Goal: Task Accomplishment & Management: Use online tool/utility

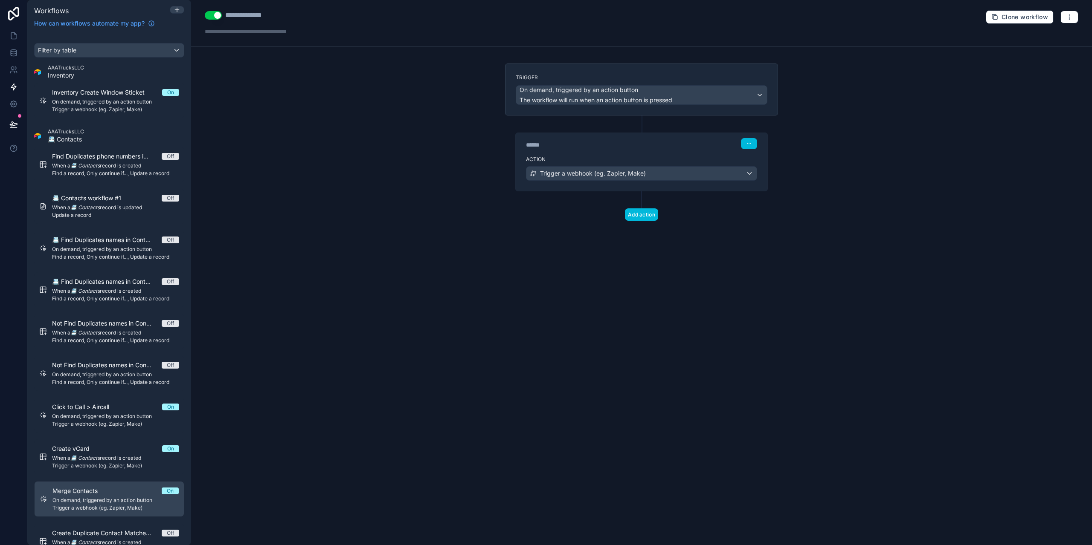
scroll to position [212, 0]
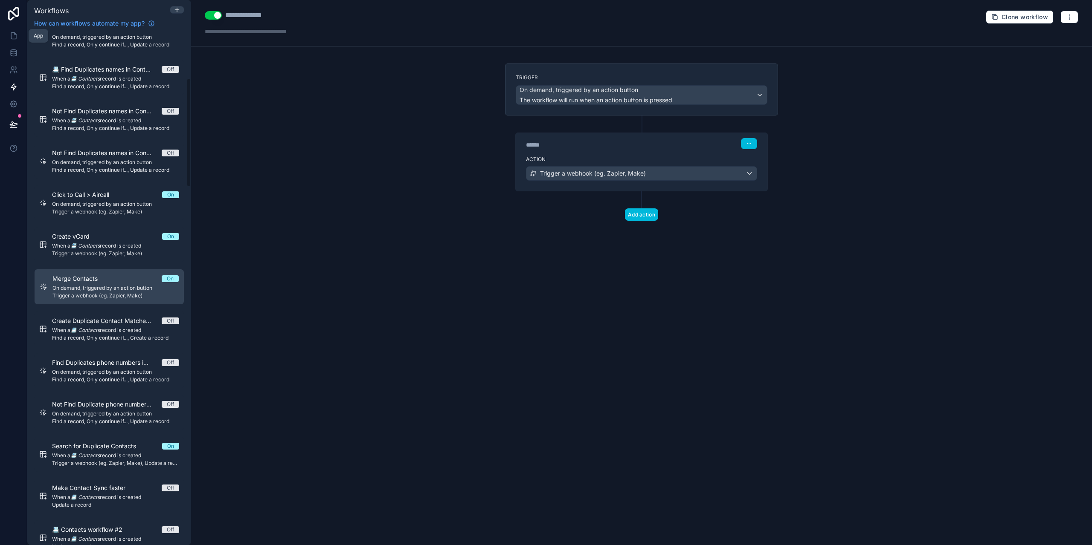
drag, startPoint x: 2, startPoint y: 33, endPoint x: 1, endPoint y: 114, distance: 81.0
click at [2, 33] on link at bounding box center [13, 35] width 27 height 17
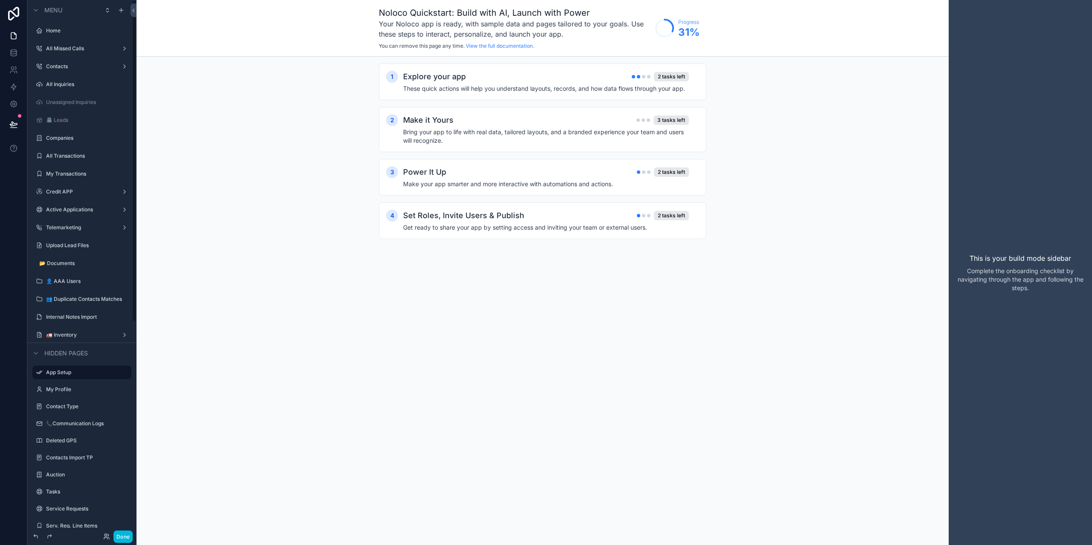
click at [81, 27] on label "Home" at bounding box center [86, 30] width 80 height 7
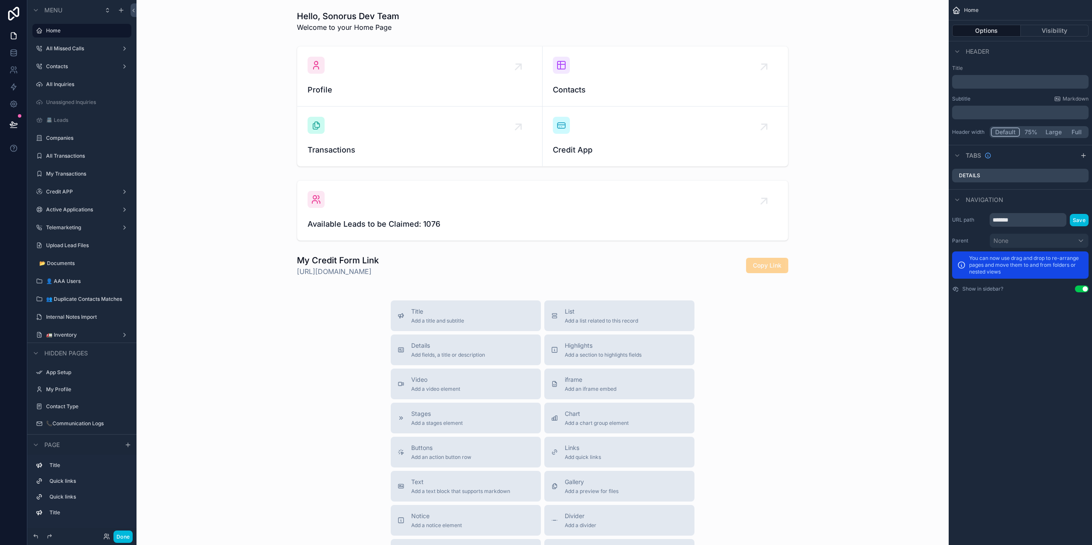
click at [69, 143] on div "Companies" at bounding box center [82, 138] width 96 height 14
click at [0, 0] on div "scrollable content" at bounding box center [0, 0] width 0 height 0
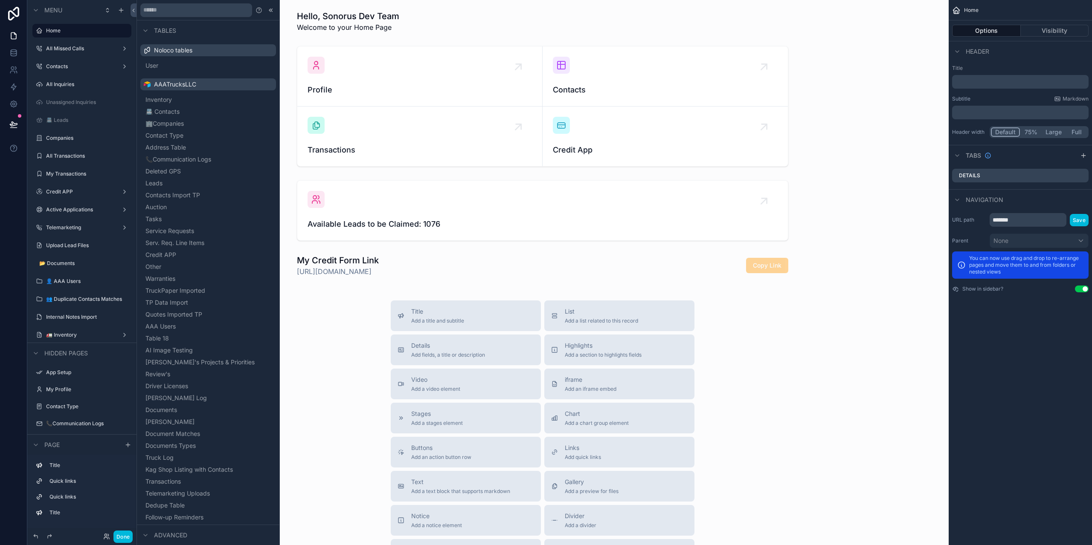
click at [62, 261] on label "📂 Documents" at bounding box center [82, 263] width 87 height 7
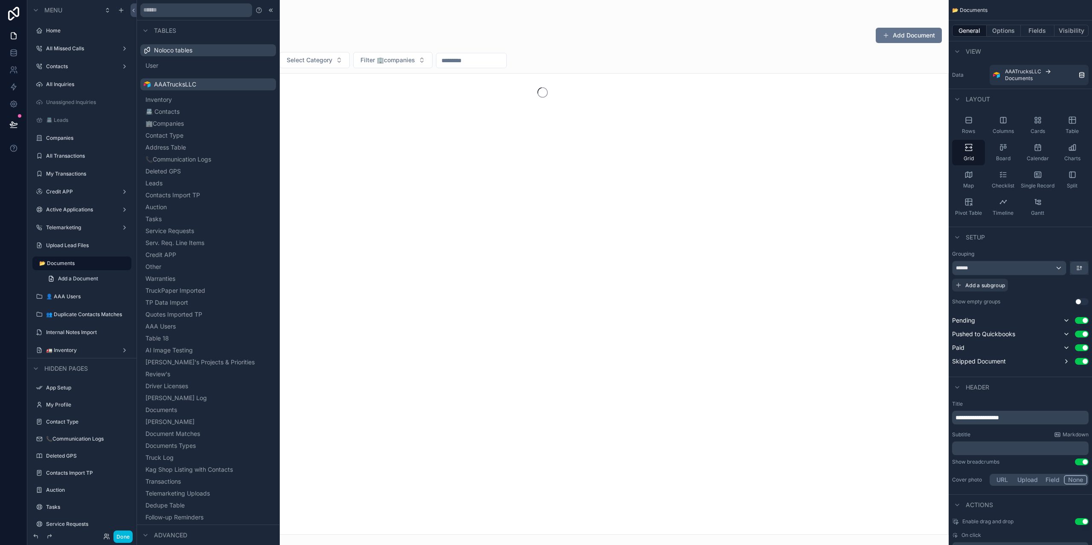
click at [647, 49] on div "scrollable content" at bounding box center [542, 272] width 812 height 545
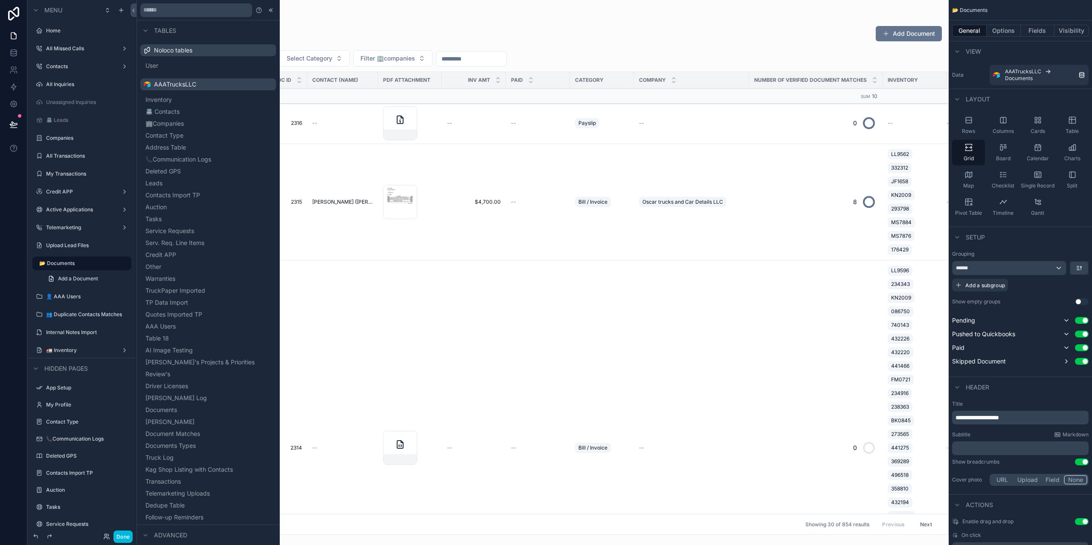
click at [572, 49] on div "Documents Collection Add Document Pending Select Category Filter 🏢companies Inv…" at bounding box center [542, 277] width 812 height 515
click at [266, 9] on div at bounding box center [271, 10] width 10 height 10
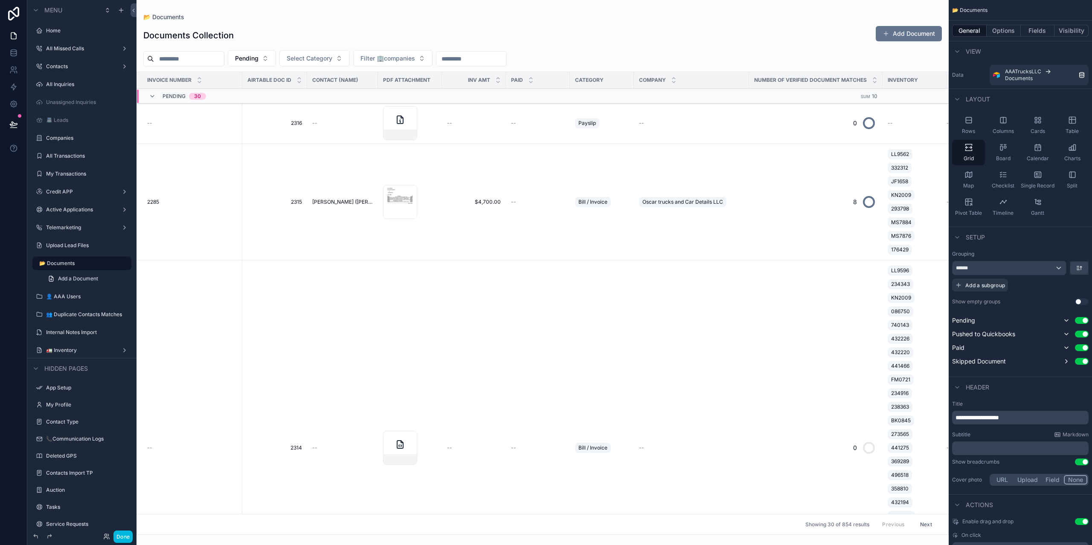
click at [351, 28] on div "Documents Collection Add Document" at bounding box center [542, 36] width 798 height 20
click at [224, 58] on input "scrollable content" at bounding box center [189, 59] width 70 height 12
drag, startPoint x: 761, startPoint y: 58, endPoint x: 824, endPoint y: 50, distance: 62.8
click at [769, 58] on div "Pending Select Category Filter 🏢companies" at bounding box center [542, 58] width 812 height 16
click at [1036, 26] on button "Fields" at bounding box center [1038, 31] width 34 height 12
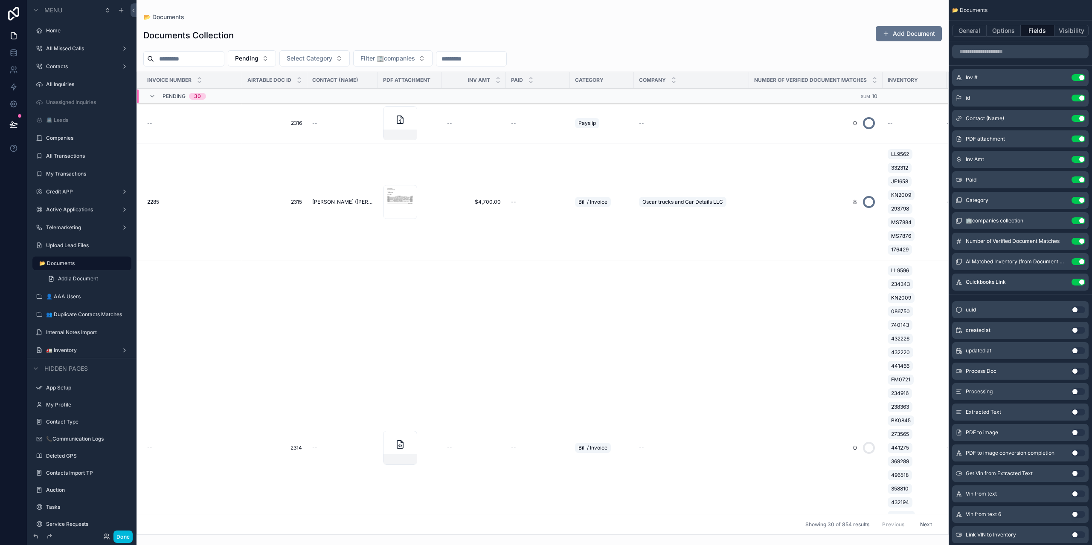
click at [1009, 23] on div "General Options Fields Visibility" at bounding box center [1019, 30] width 143 height 20
click at [1014, 29] on button "Options" at bounding box center [1003, 31] width 34 height 12
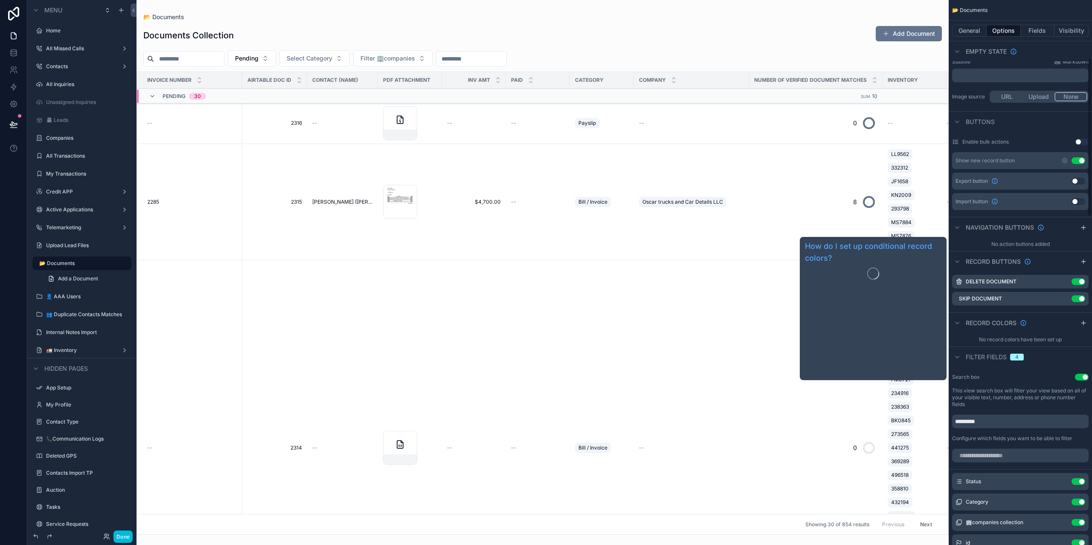
scroll to position [213, 0]
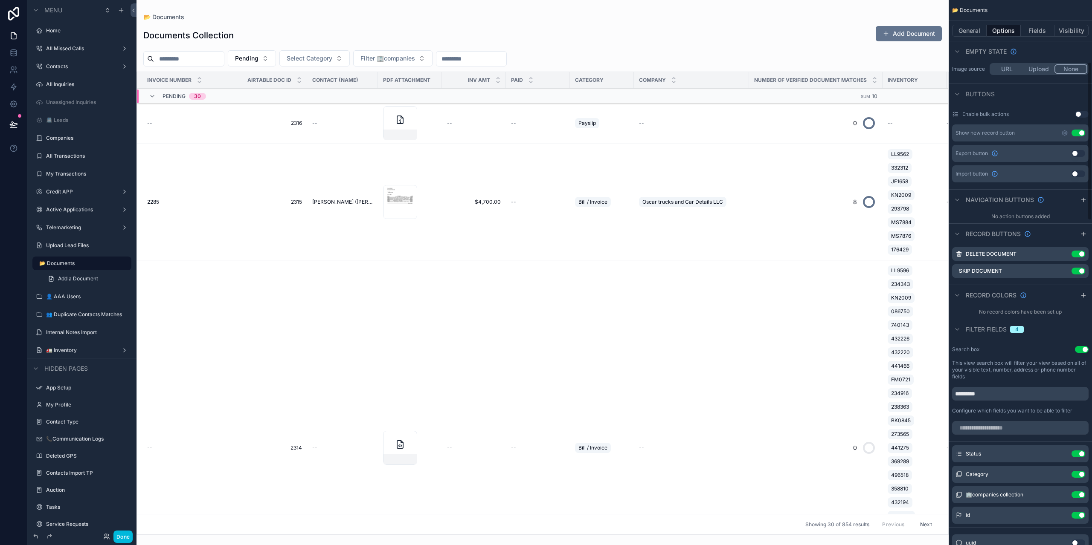
click at [1000, 398] on input "*********" at bounding box center [1020, 394] width 136 height 14
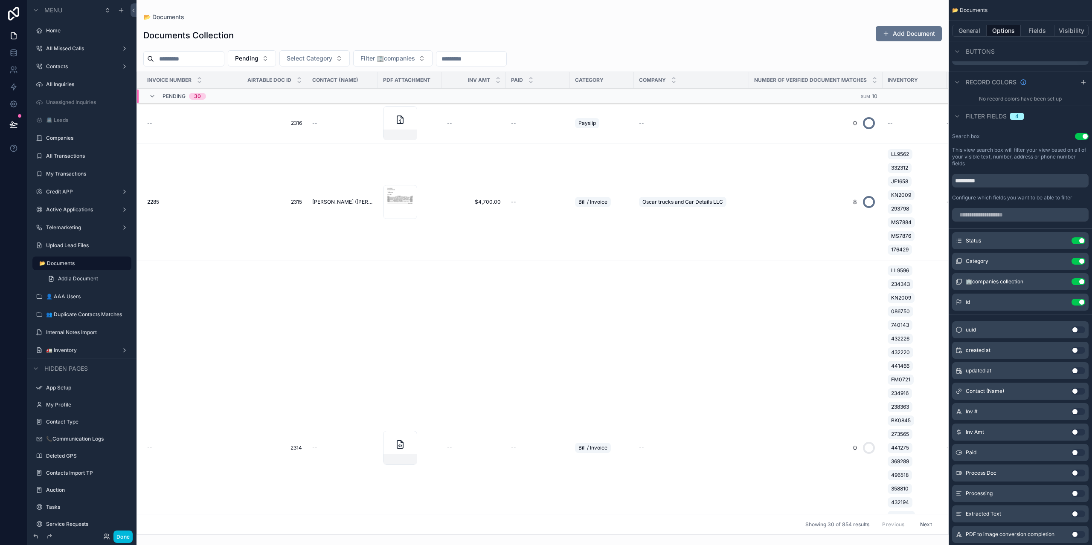
click at [998, 210] on input "scrollable content" at bounding box center [1020, 215] width 136 height 14
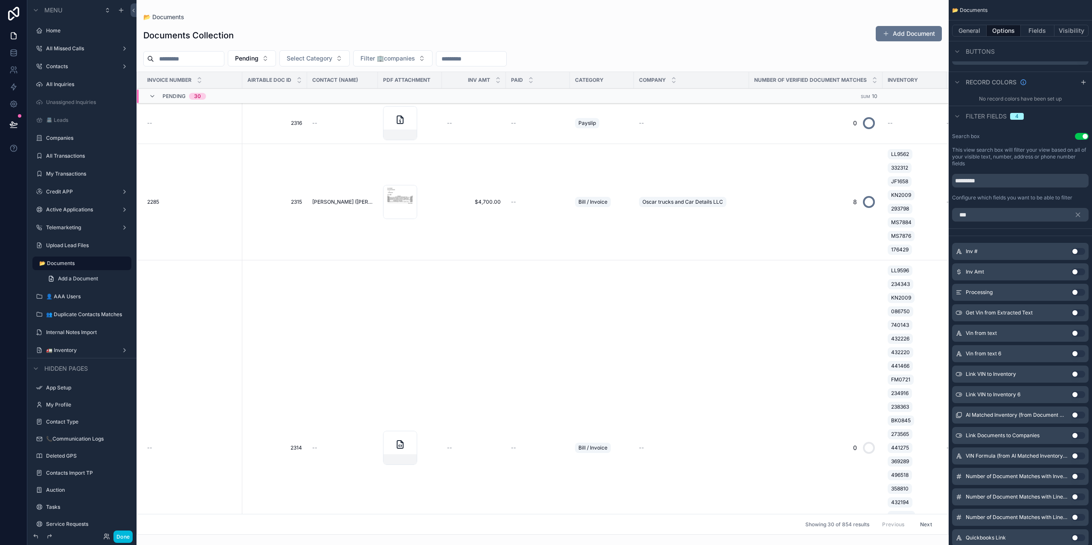
scroll to position [349, 0]
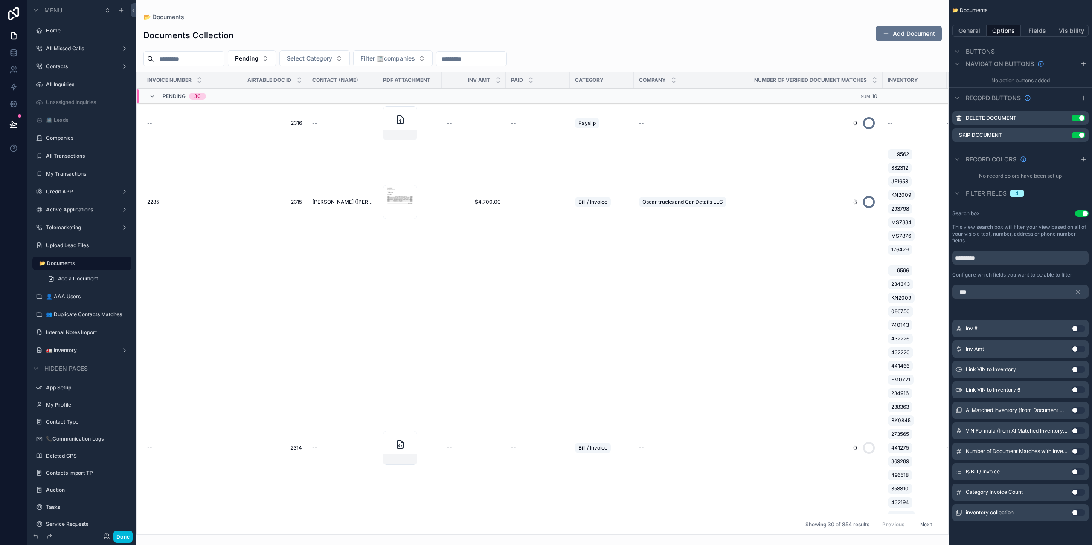
type input "***"
click at [1074, 330] on button "Use setting" at bounding box center [1078, 328] width 14 height 7
click at [580, 63] on input "scrollable content" at bounding box center [545, 59] width 70 height 12
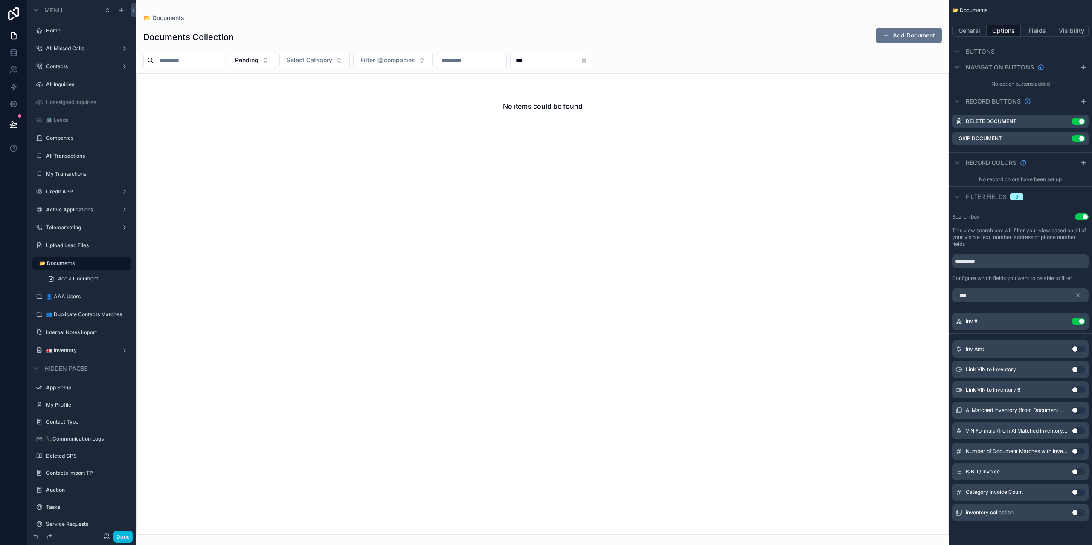
type input "***"
click at [258, 62] on span "Pending" at bounding box center [246, 60] width 23 height 9
click at [252, 99] on div "None" at bounding box center [273, 95] width 119 height 14
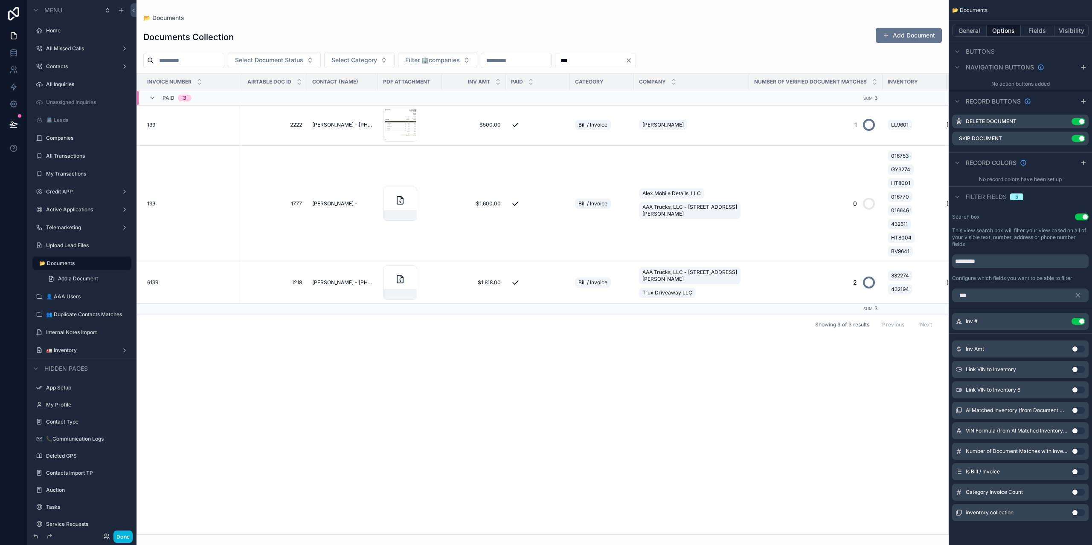
click at [746, 49] on div "Documents Collection Add Document Select Document Status Select Category Filter…" at bounding box center [542, 278] width 812 height 513
